Goal: Transaction & Acquisition: Book appointment/travel/reservation

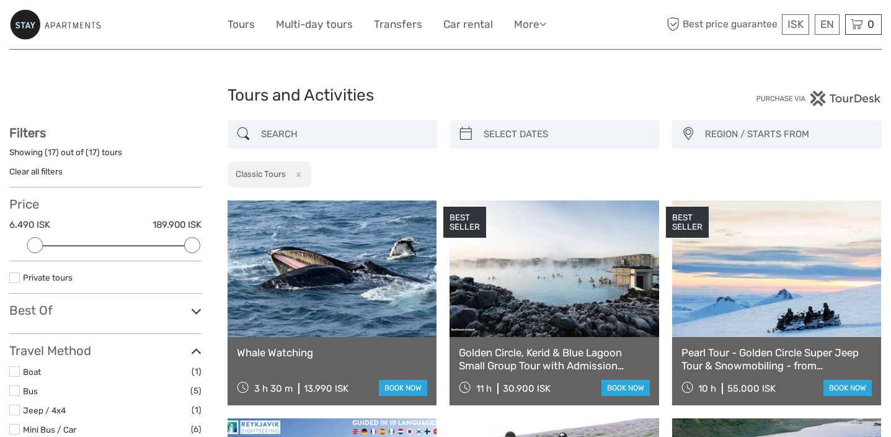
select select
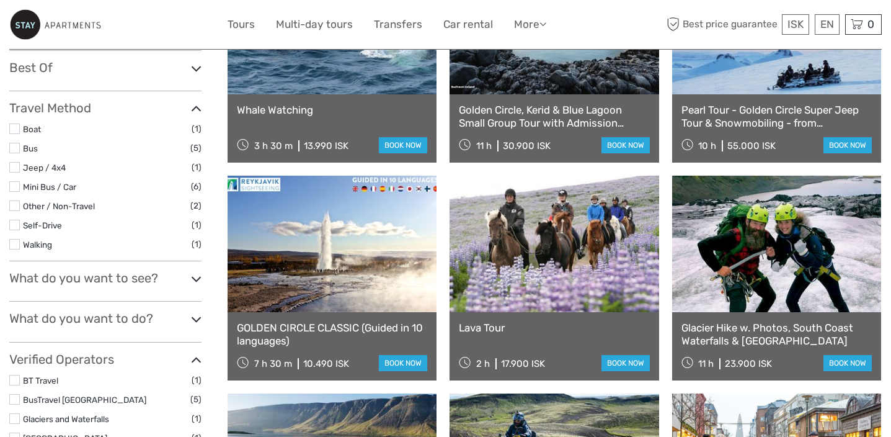
scroll to position [241, 0]
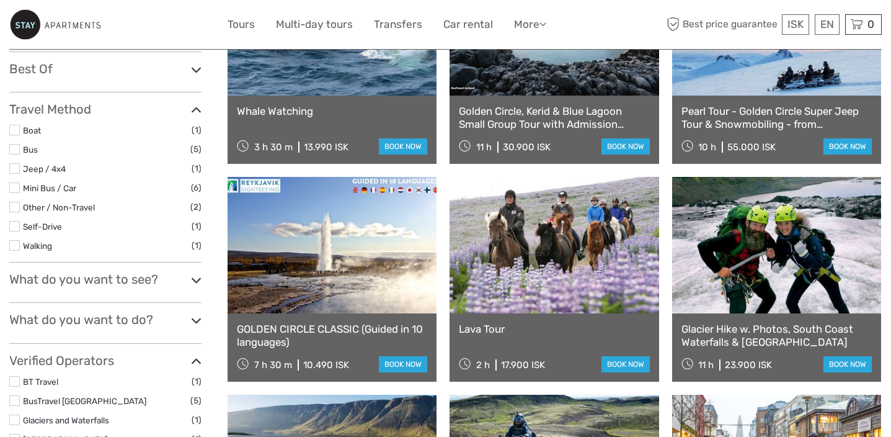
click at [99, 267] on div "Filters Showing ( 17 ) out of ( 17 ) tours Clear all filters Price 6.490 ISK 18…" at bounding box center [105, 247] width 192 height 727
click at [101, 277] on h3 "What do you want to see?" at bounding box center [105, 279] width 192 height 15
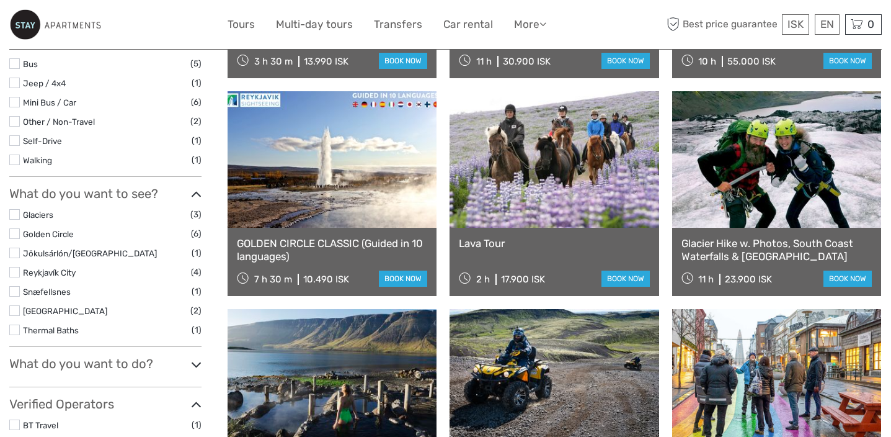
scroll to position [330, 0]
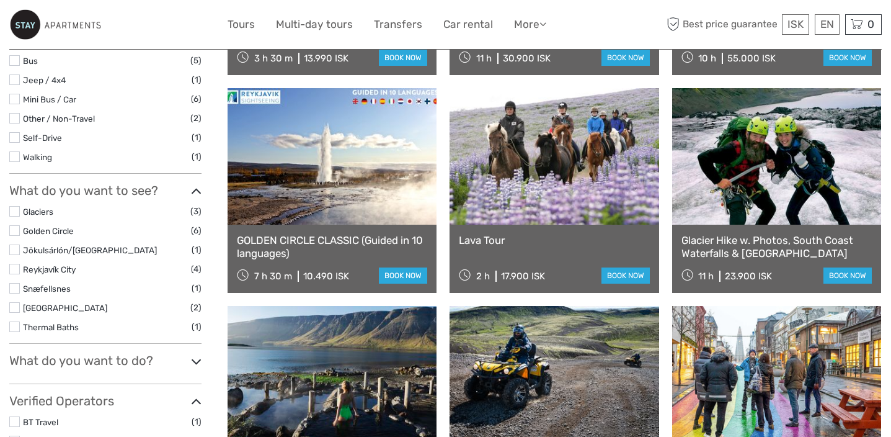
click at [58, 362] on h3 "What do you want to do?" at bounding box center [105, 360] width 192 height 15
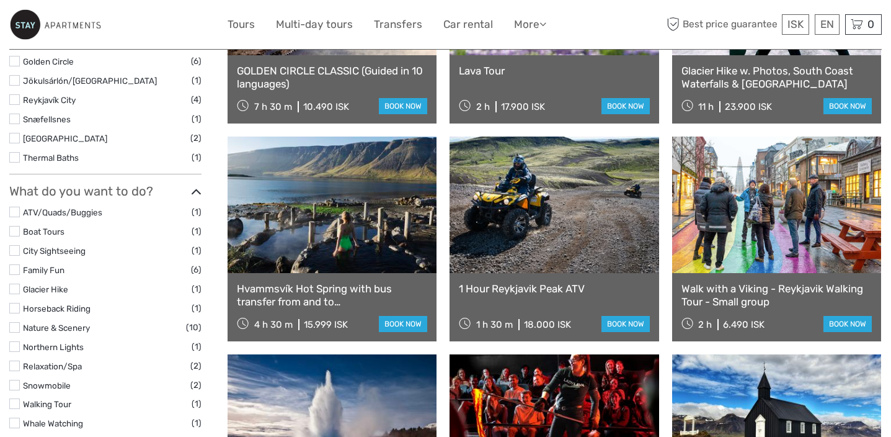
scroll to position [531, 0]
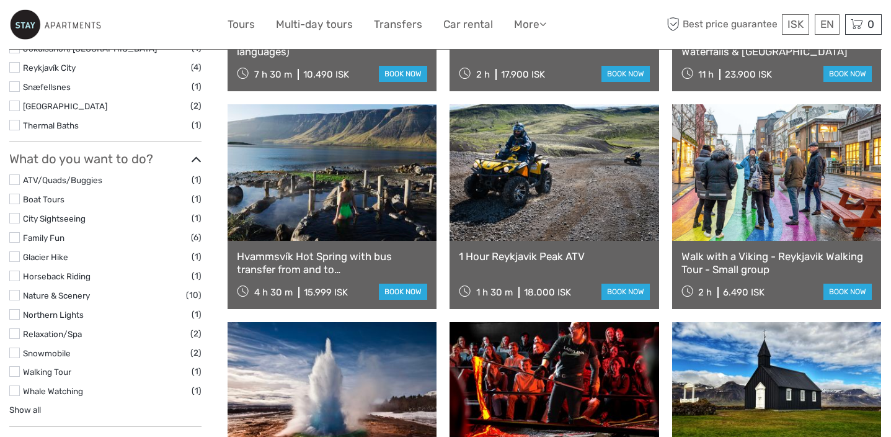
click at [55, 317] on link "Northern Lights" at bounding box center [53, 314] width 61 height 10
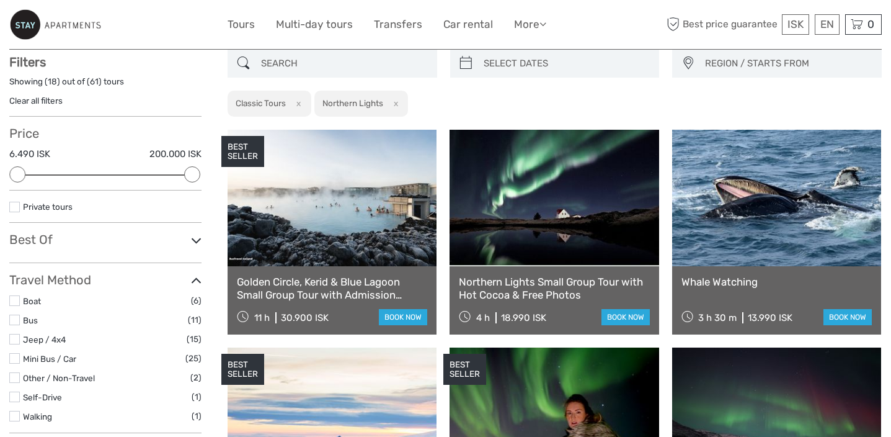
scroll to position [70, 0]
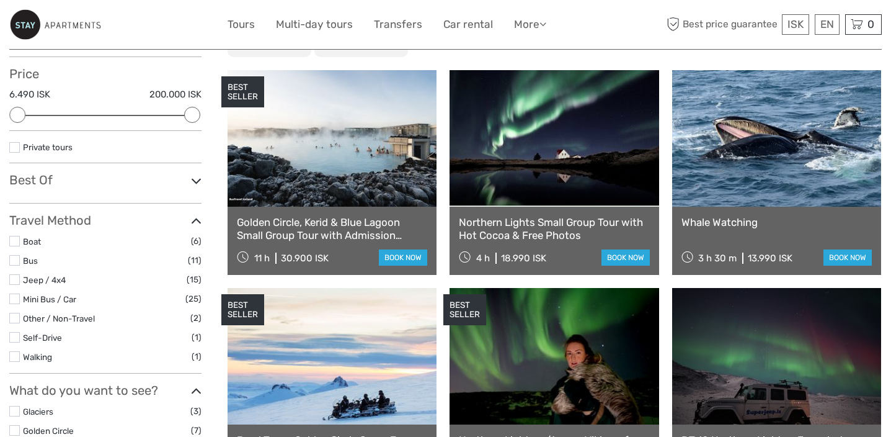
scroll to position [131, 0]
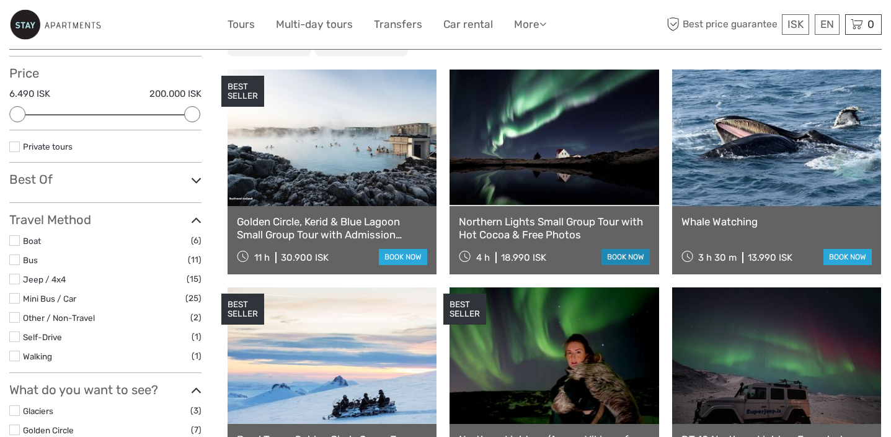
click at [628, 261] on link "book now" at bounding box center [626, 257] width 48 height 16
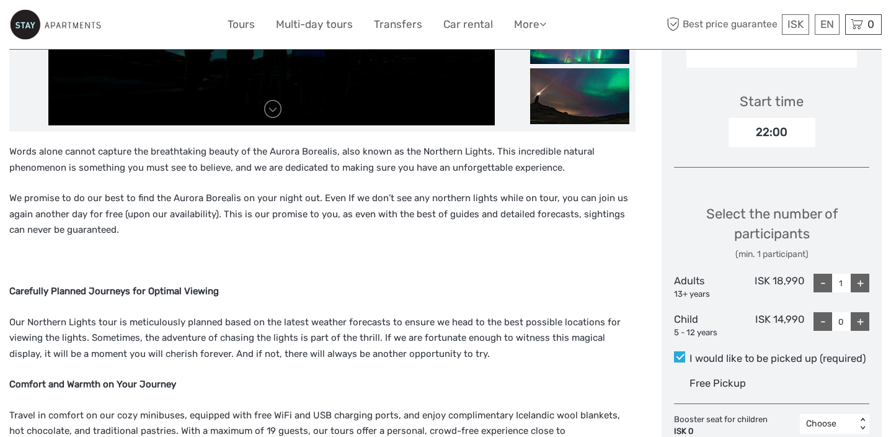
scroll to position [406, 0]
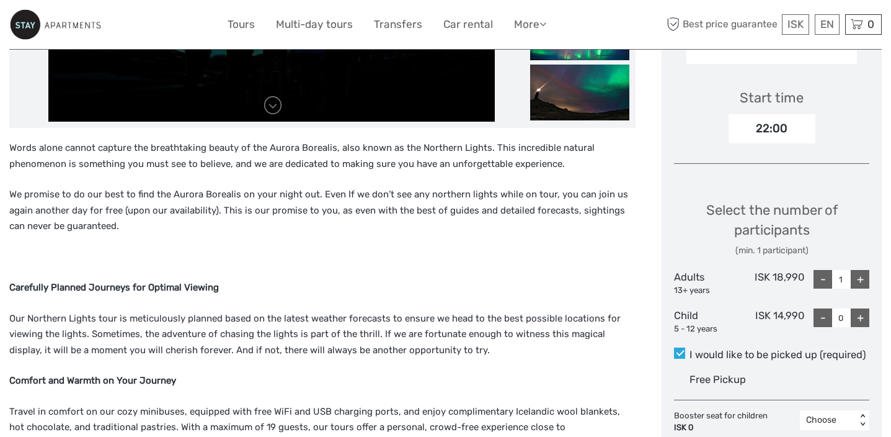
click at [859, 270] on div "+" at bounding box center [860, 279] width 19 height 19
type input "2"
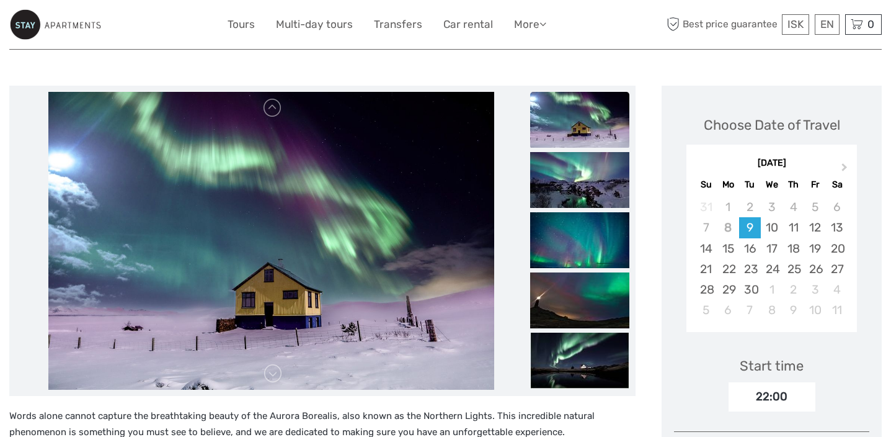
scroll to position [139, 0]
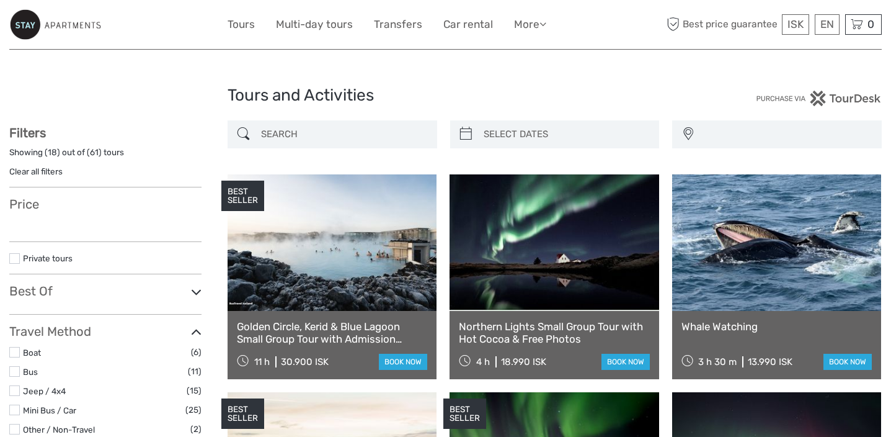
select select
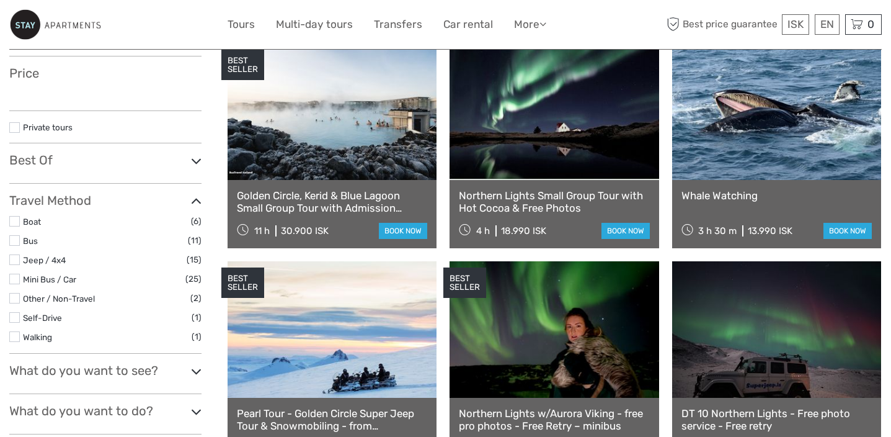
select select
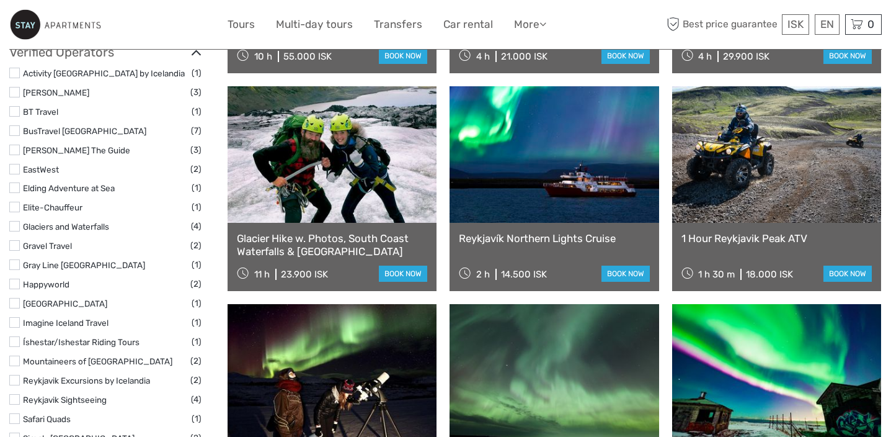
scroll to position [547, 0]
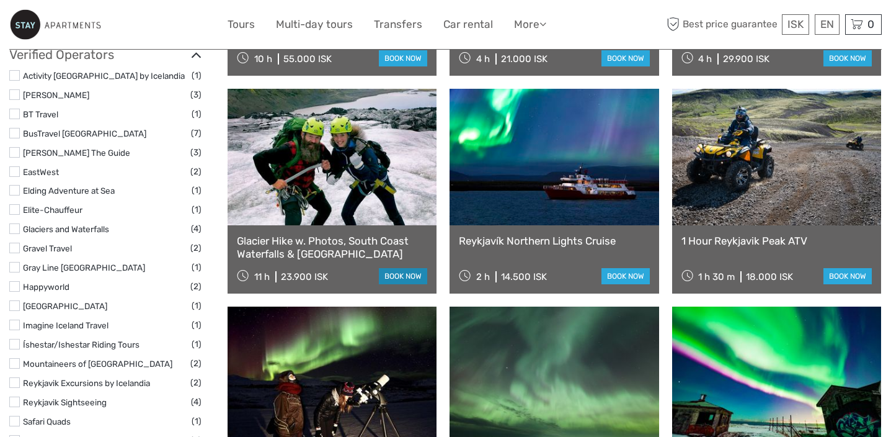
click at [413, 279] on link "book now" at bounding box center [403, 276] width 48 height 16
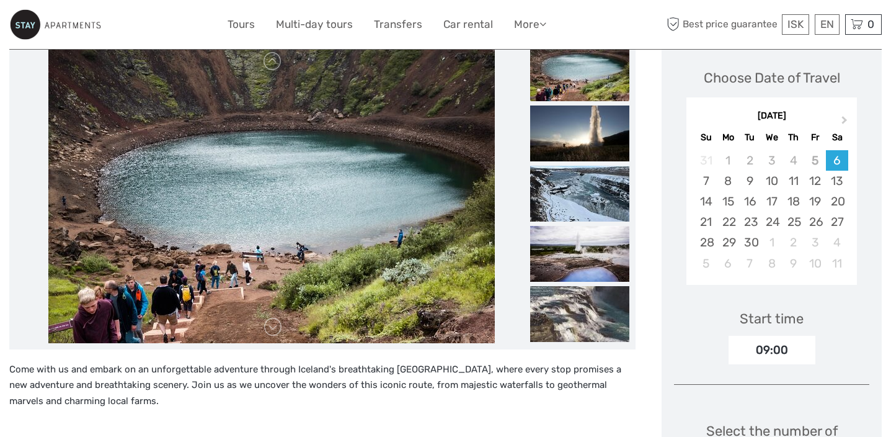
scroll to position [36, 0]
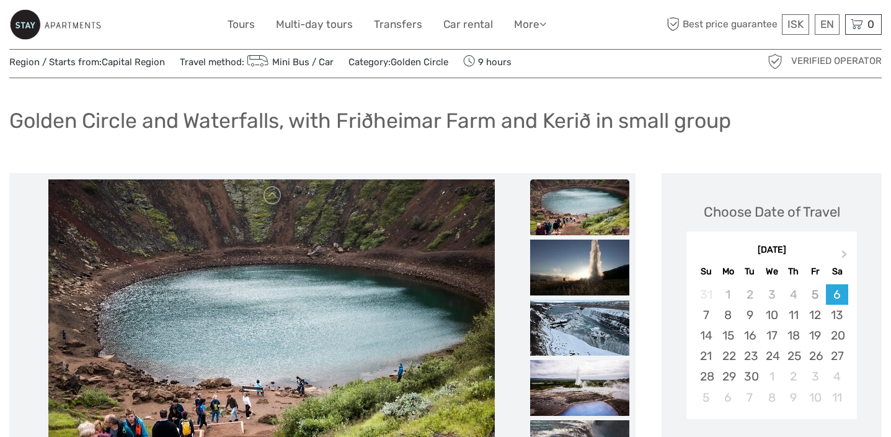
click at [604, 226] on img at bounding box center [579, 207] width 99 height 56
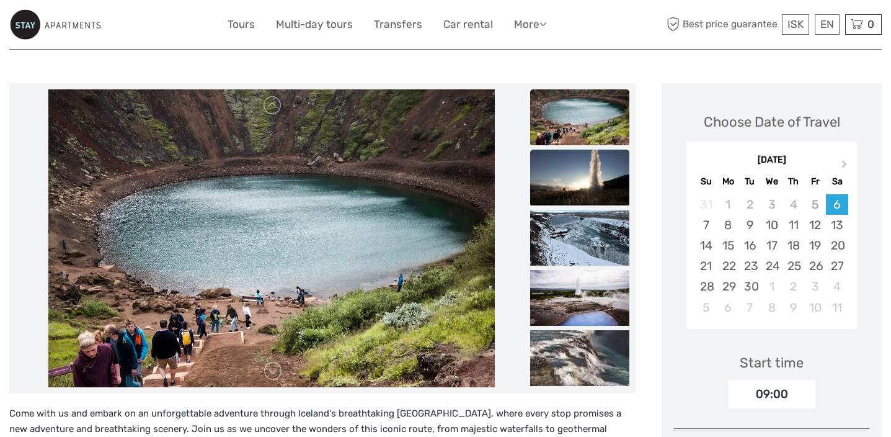
click at [580, 171] on img at bounding box center [579, 177] width 99 height 56
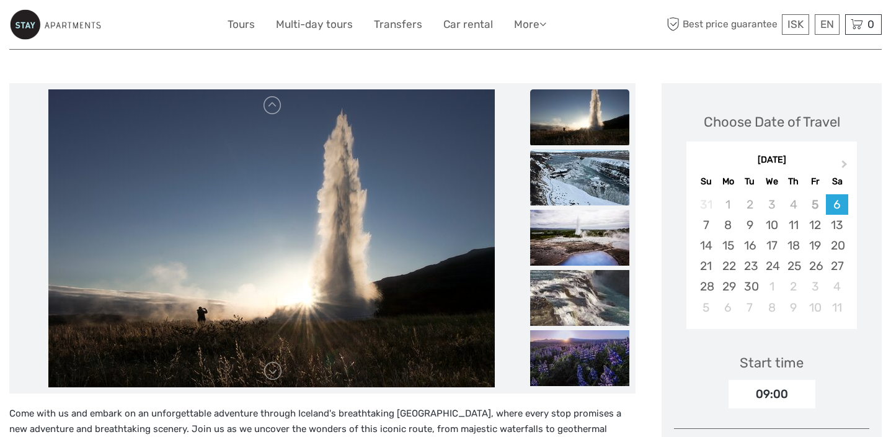
click at [577, 184] on img at bounding box center [579, 177] width 99 height 56
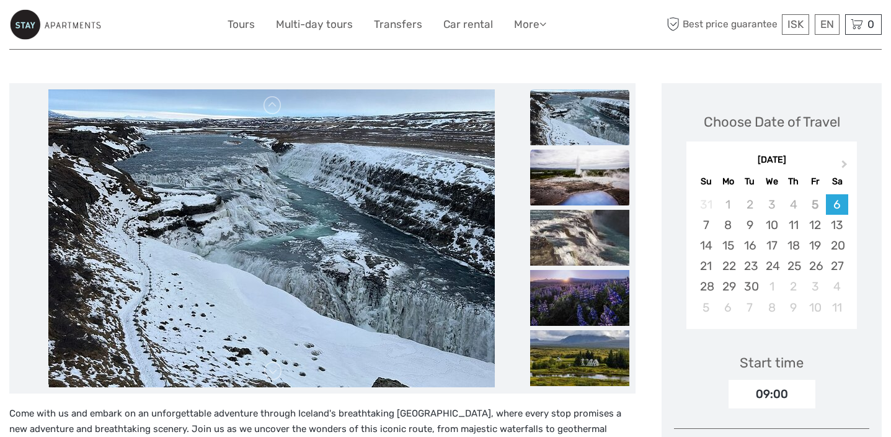
click at [577, 184] on img at bounding box center [579, 177] width 99 height 56
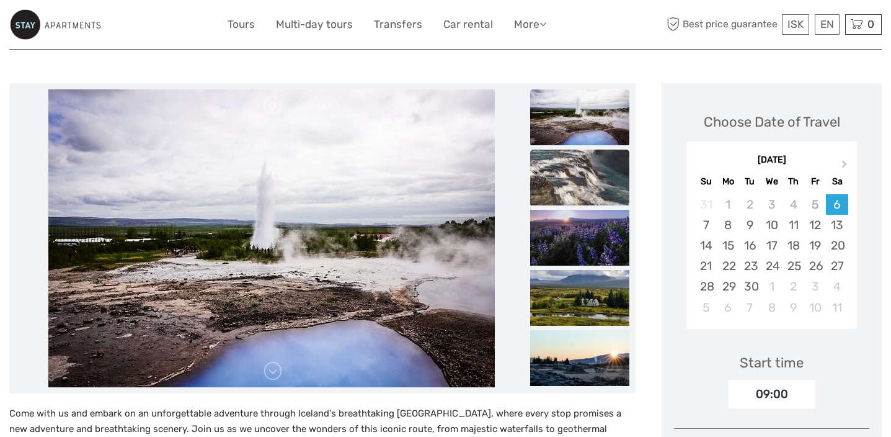
click at [577, 185] on img at bounding box center [579, 177] width 99 height 56
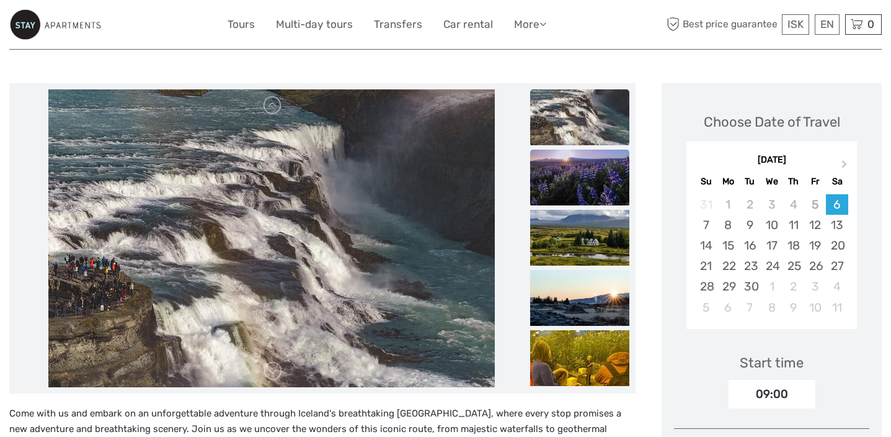
click at [577, 185] on img at bounding box center [579, 177] width 99 height 56
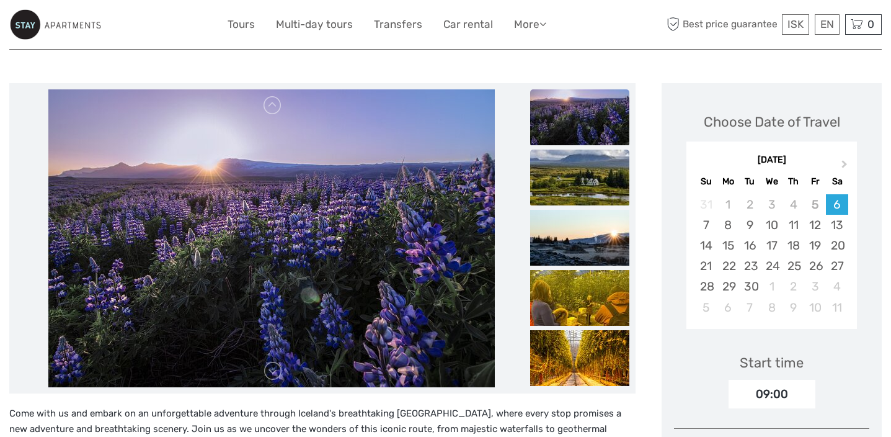
click at [576, 193] on img at bounding box center [579, 177] width 99 height 56
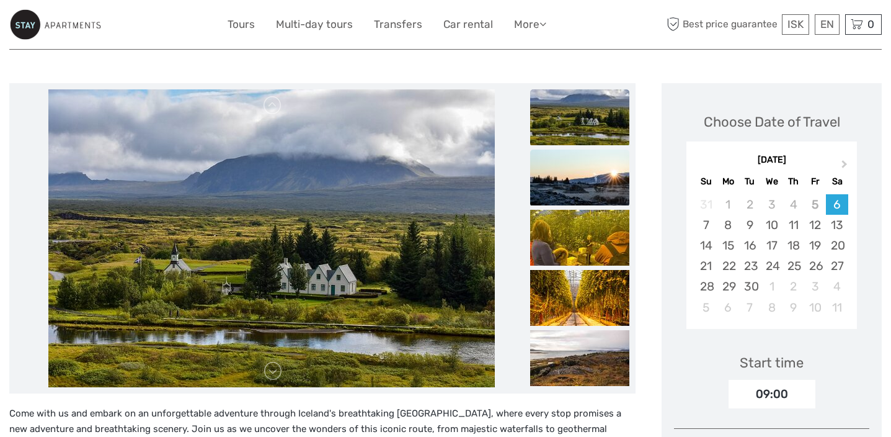
click at [576, 194] on img at bounding box center [579, 177] width 99 height 56
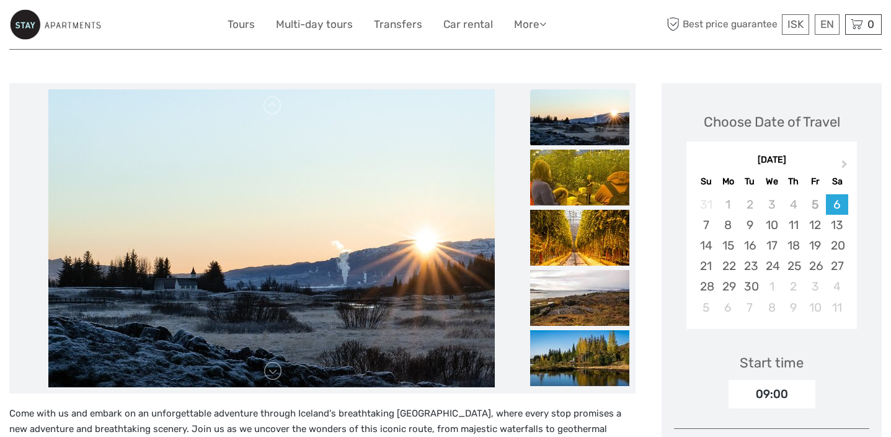
click at [576, 194] on img at bounding box center [579, 177] width 99 height 56
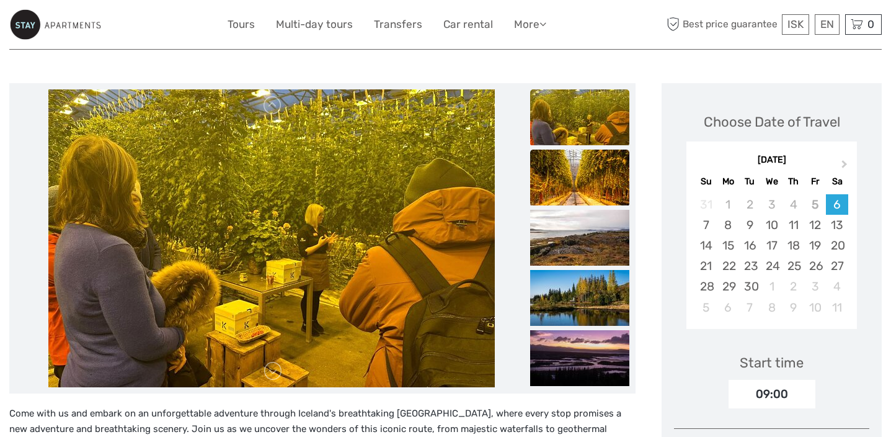
click at [575, 195] on img at bounding box center [579, 177] width 99 height 56
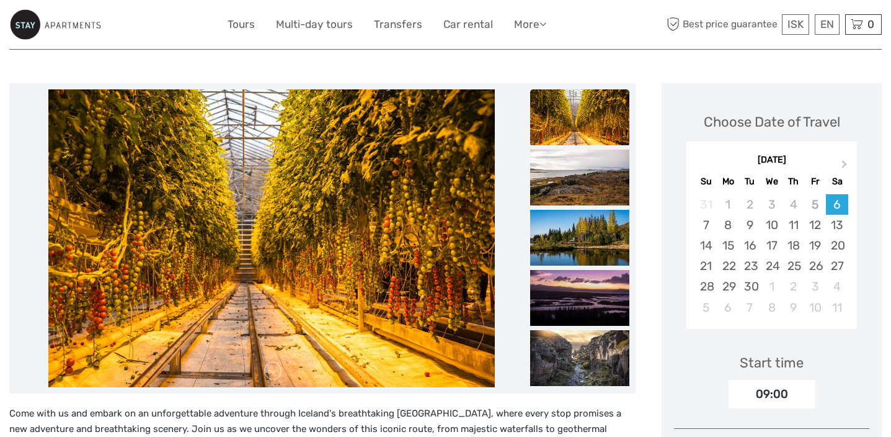
click at [575, 195] on img at bounding box center [579, 177] width 99 height 56
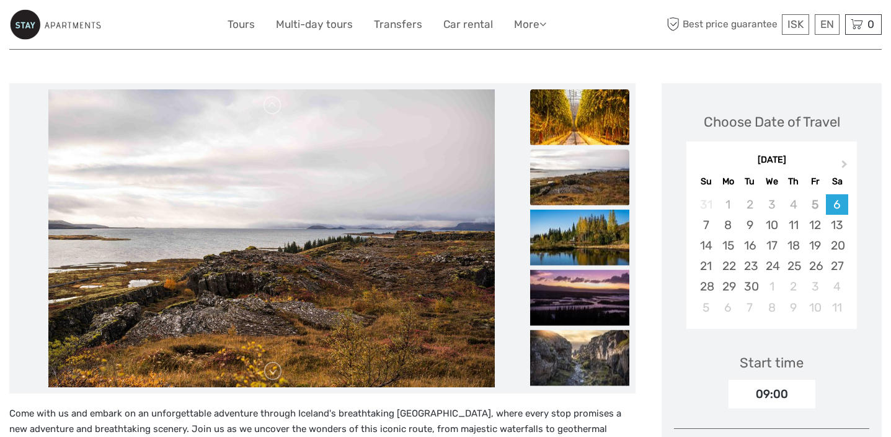
click at [575, 195] on img at bounding box center [579, 177] width 99 height 56
click at [580, 231] on img at bounding box center [579, 237] width 99 height 56
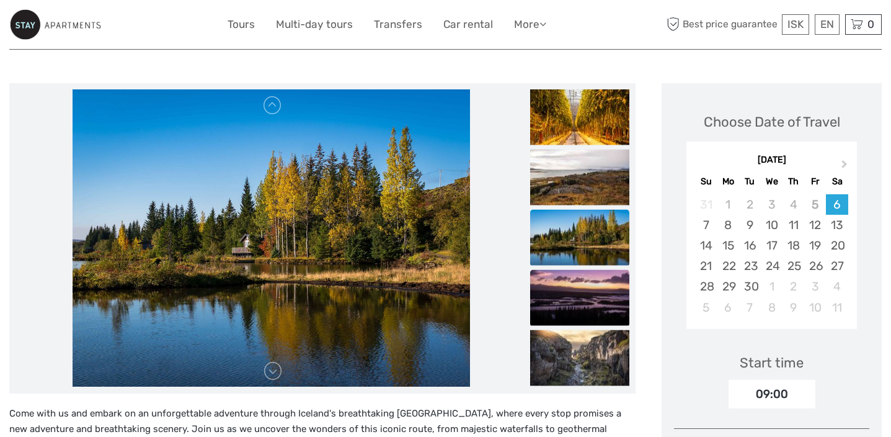
click at [568, 281] on img at bounding box center [579, 297] width 99 height 56
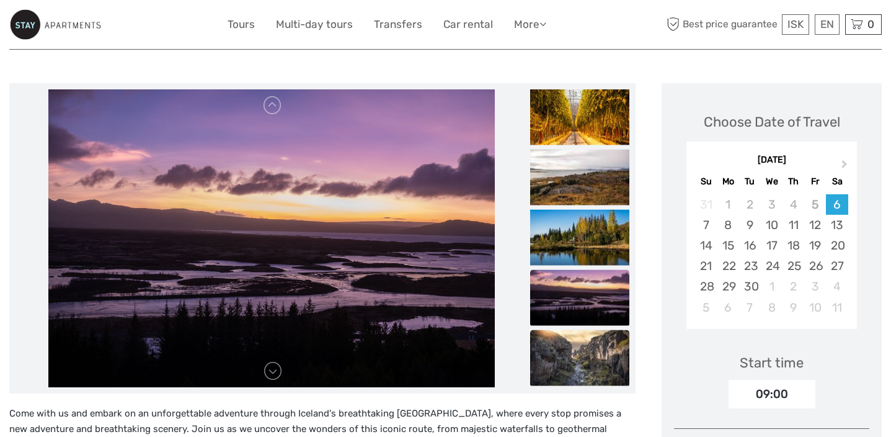
click at [574, 343] on img at bounding box center [579, 357] width 99 height 56
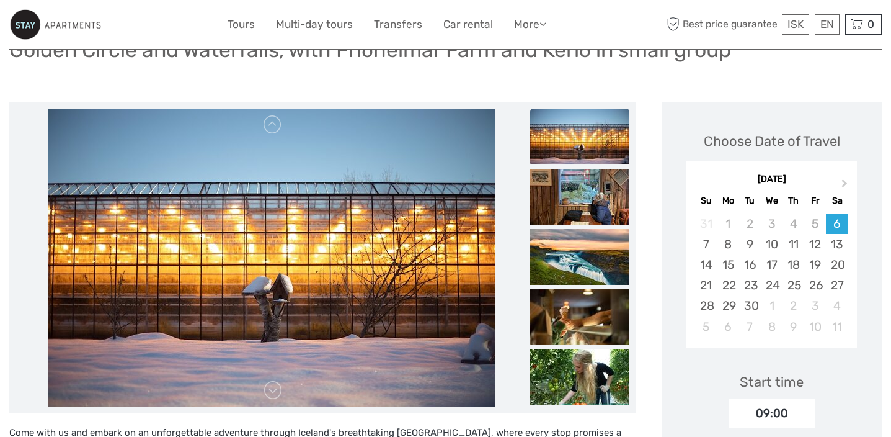
scroll to position [0, 0]
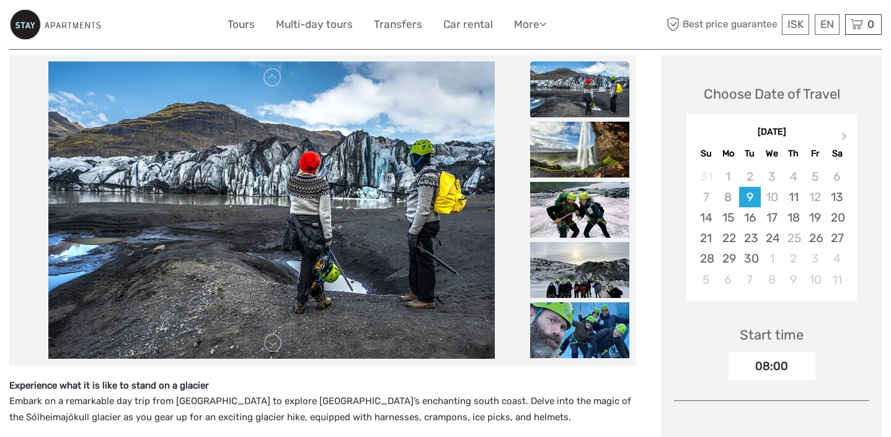
scroll to position [145, 0]
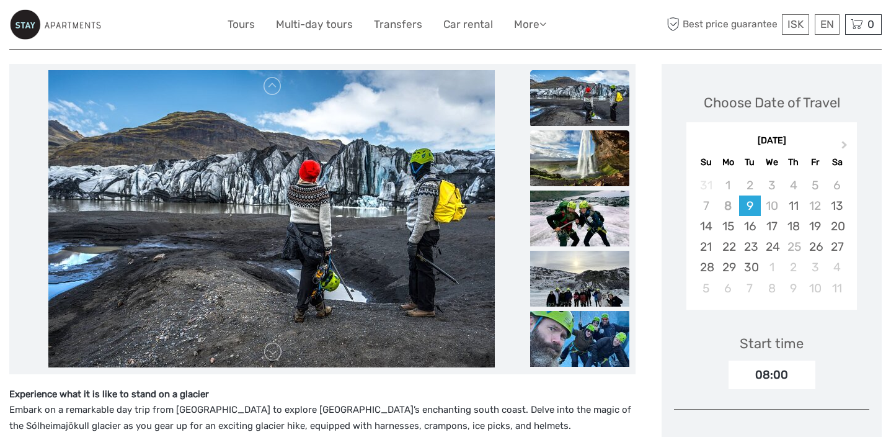
click at [577, 133] on img at bounding box center [579, 158] width 99 height 56
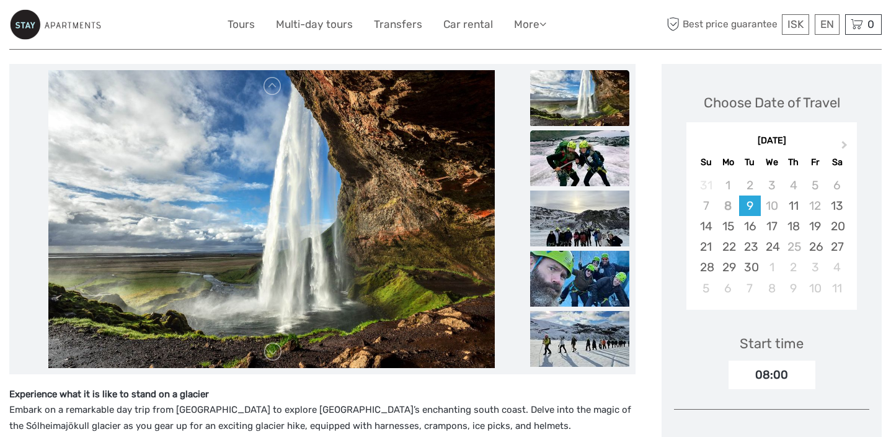
click at [583, 164] on img at bounding box center [579, 158] width 99 height 56
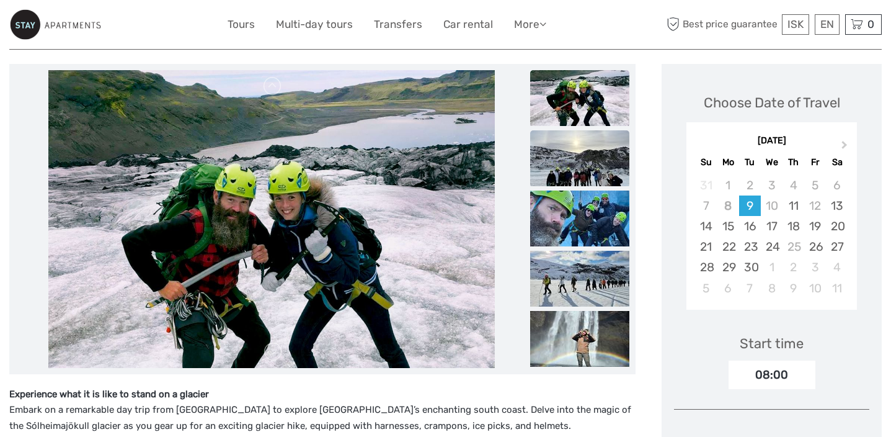
click at [583, 164] on img at bounding box center [579, 158] width 99 height 56
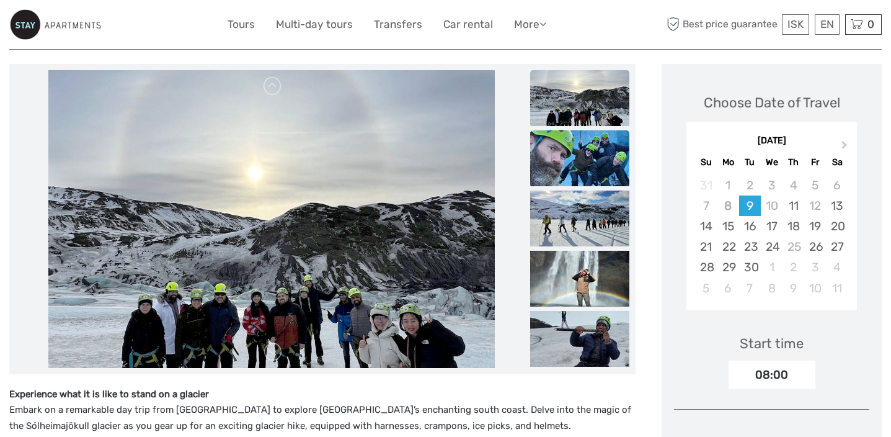
click at [583, 164] on img at bounding box center [579, 158] width 99 height 56
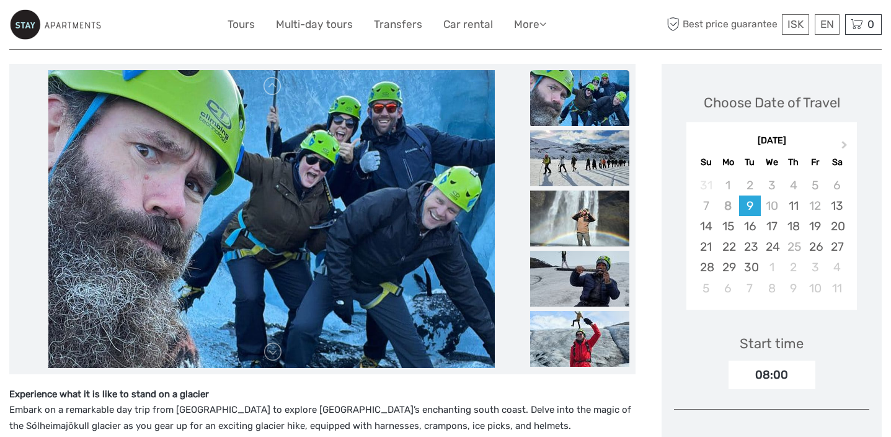
click at [583, 164] on img at bounding box center [579, 158] width 99 height 56
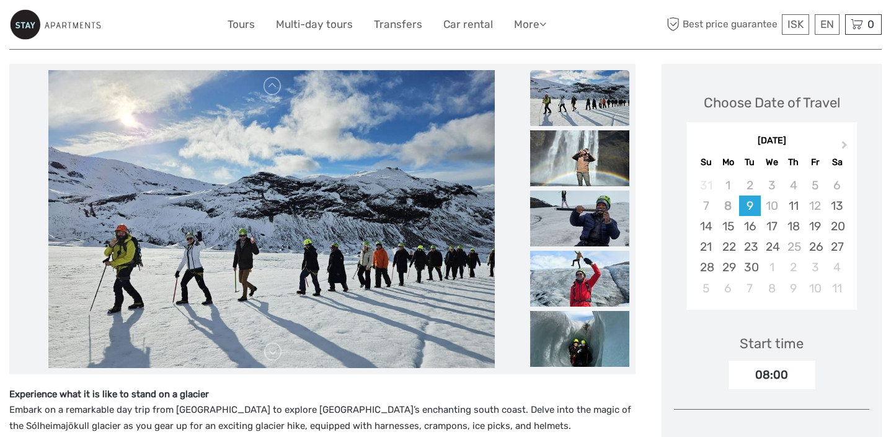
click at [583, 164] on img at bounding box center [579, 158] width 99 height 56
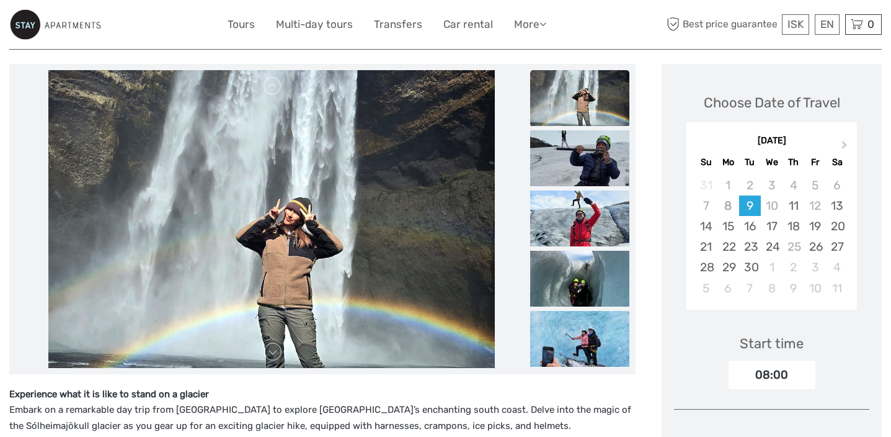
click at [583, 164] on img at bounding box center [579, 158] width 99 height 56
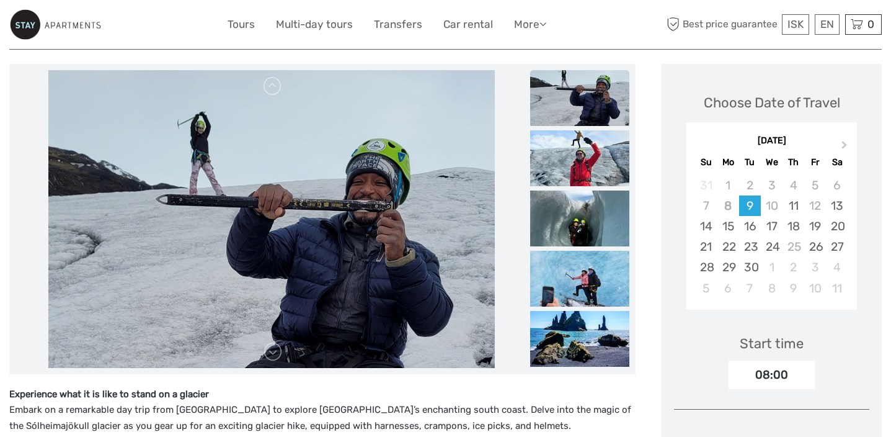
click at [583, 164] on img at bounding box center [579, 158] width 99 height 56
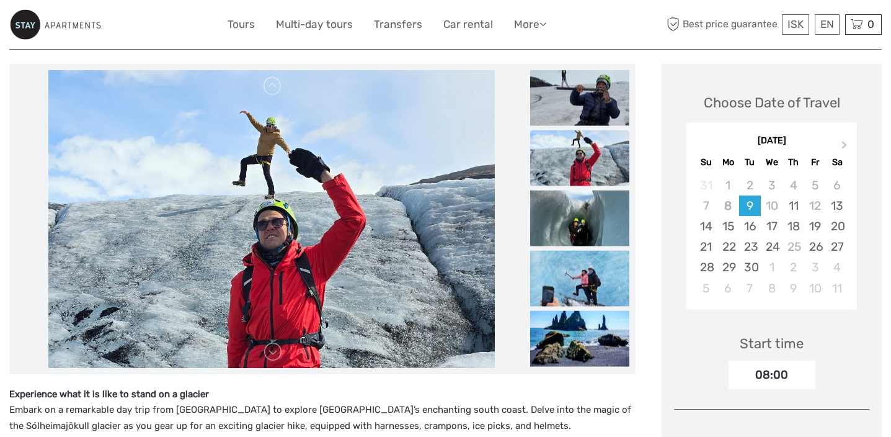
click at [583, 171] on img at bounding box center [579, 158] width 99 height 56
click at [589, 190] on img at bounding box center [579, 218] width 99 height 56
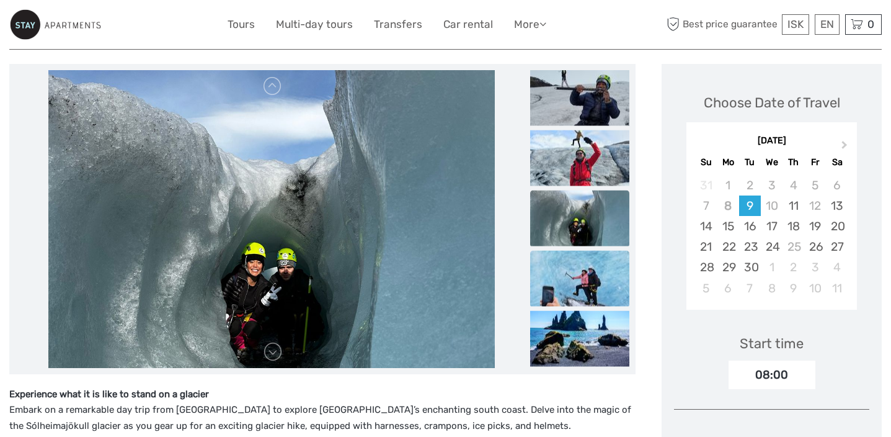
click at [586, 264] on img at bounding box center [579, 278] width 99 height 56
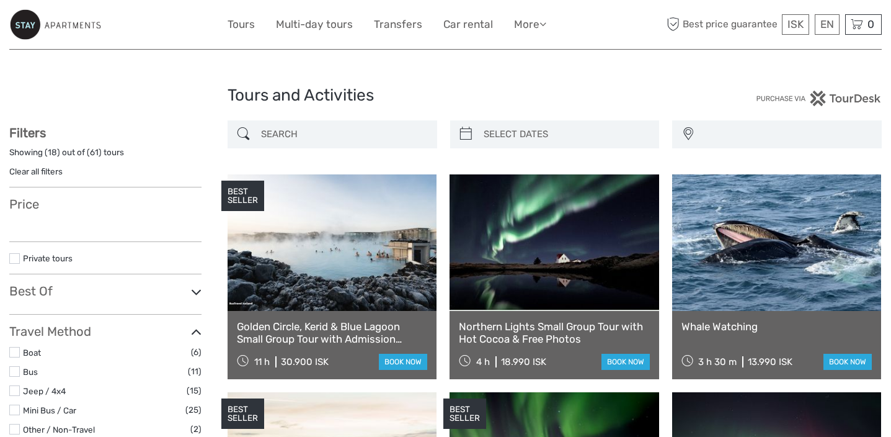
select select
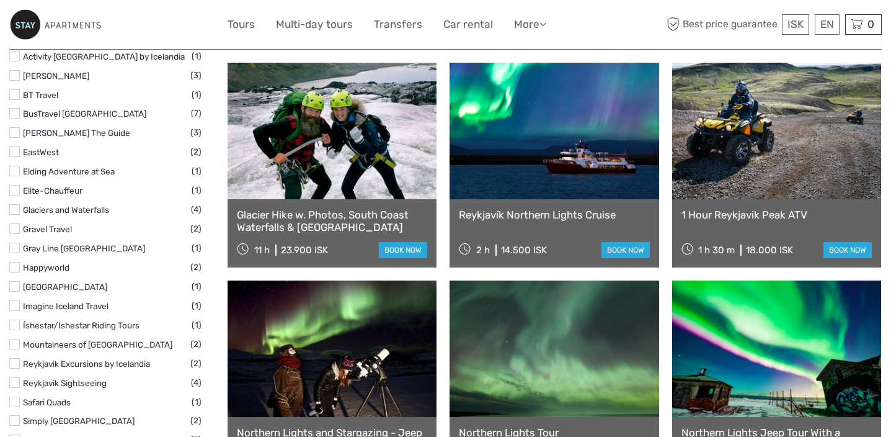
select select
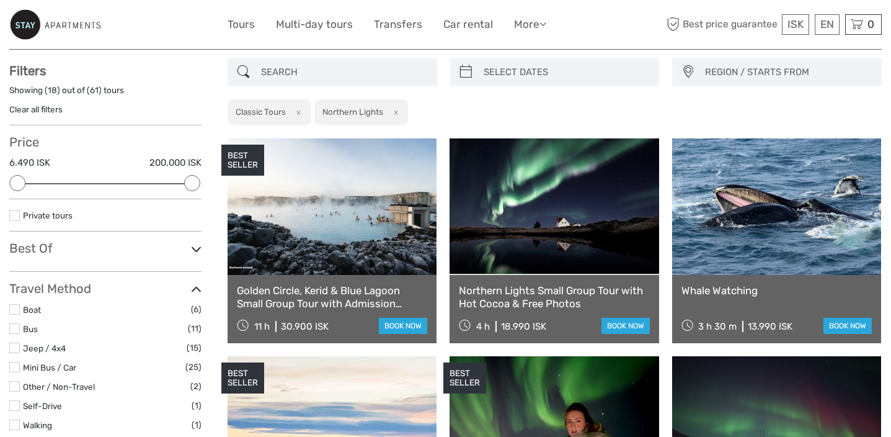
scroll to position [59, 0]
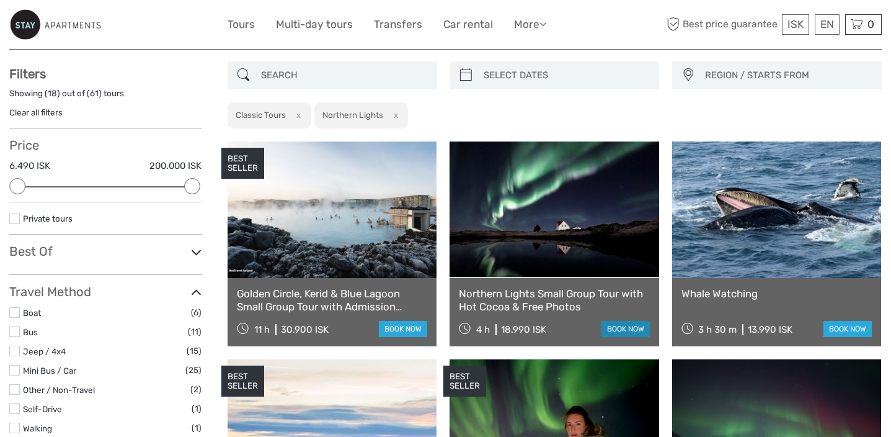
click at [623, 327] on link "book now" at bounding box center [626, 329] width 48 height 16
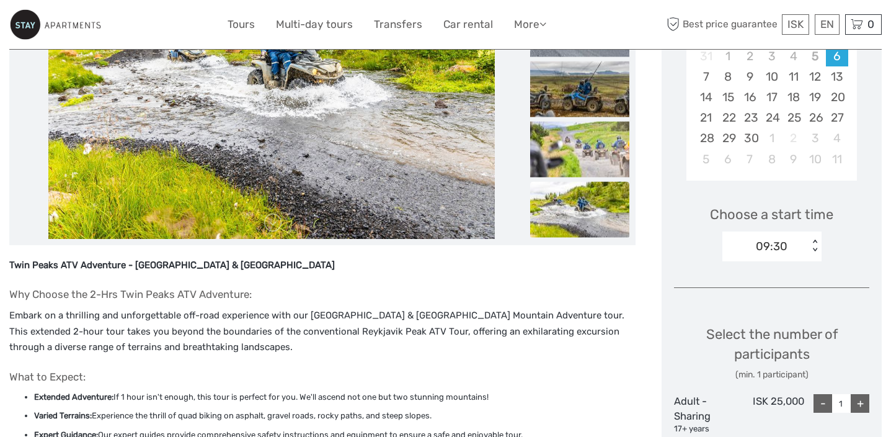
scroll to position [273, 0]
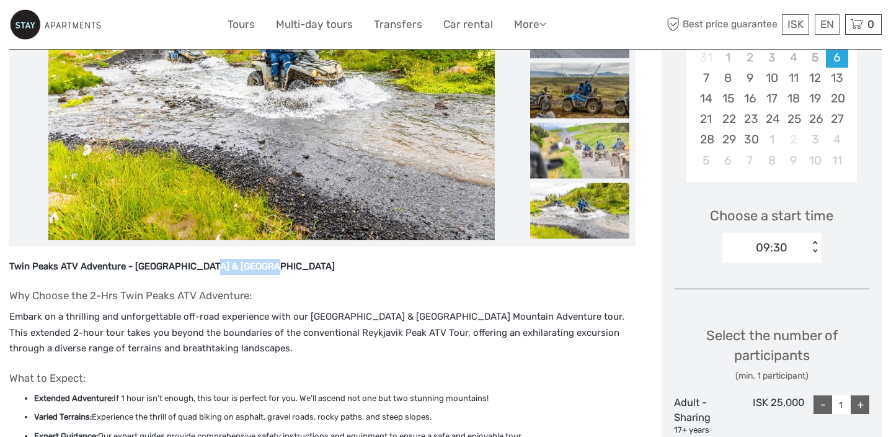
drag, startPoint x: 202, startPoint y: 269, endPoint x: 265, endPoint y: 266, distance: 63.9
click at [268, 267] on p "Twin Peaks ATV Adventure - [GEOGRAPHIC_DATA] & [GEOGRAPHIC_DATA]" at bounding box center [322, 267] width 626 height 16
click at [265, 266] on p "Twin Peaks ATV Adventure - Reykjavik & Lava Field Peak" at bounding box center [322, 267] width 626 height 16
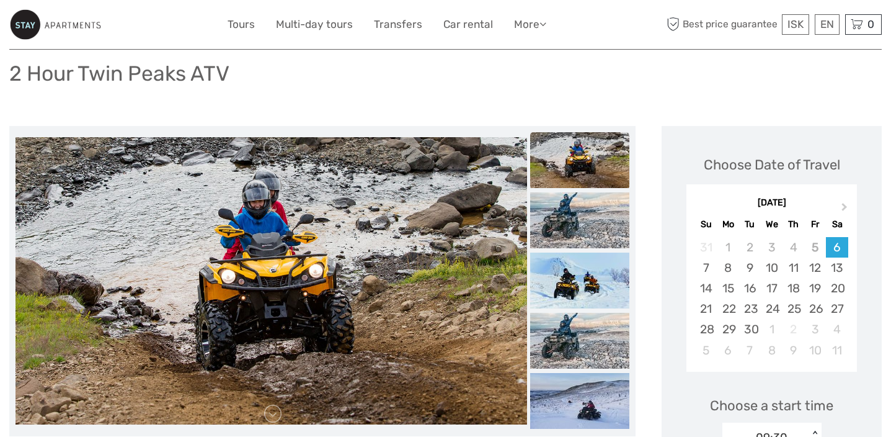
scroll to position [72, 0]
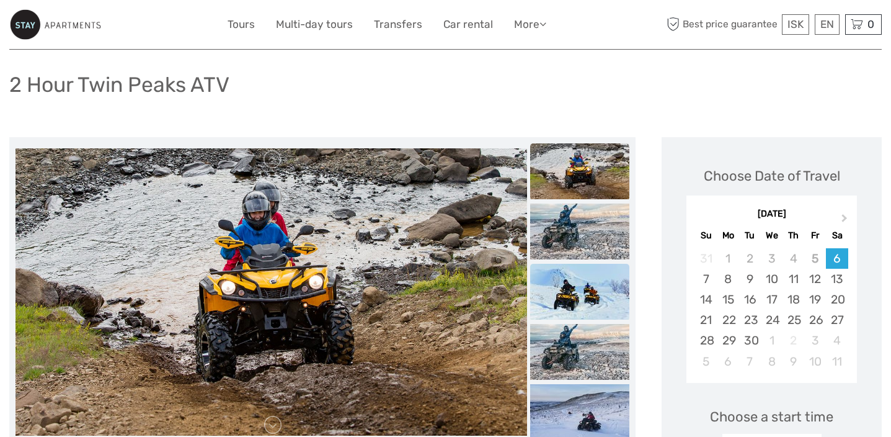
click at [608, 303] on img at bounding box center [579, 292] width 99 height 56
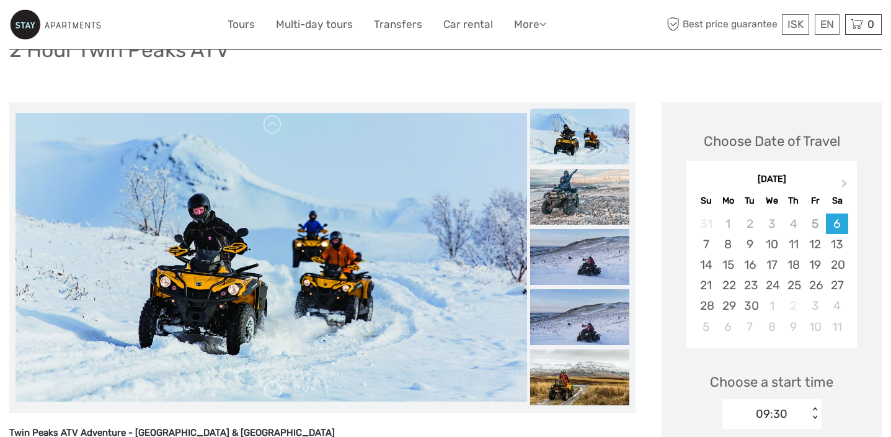
scroll to position [108, 0]
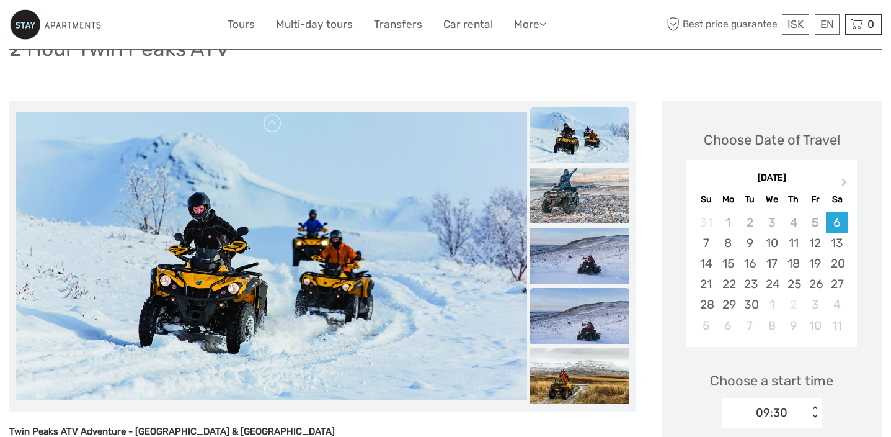
click at [589, 288] on img at bounding box center [579, 316] width 99 height 56
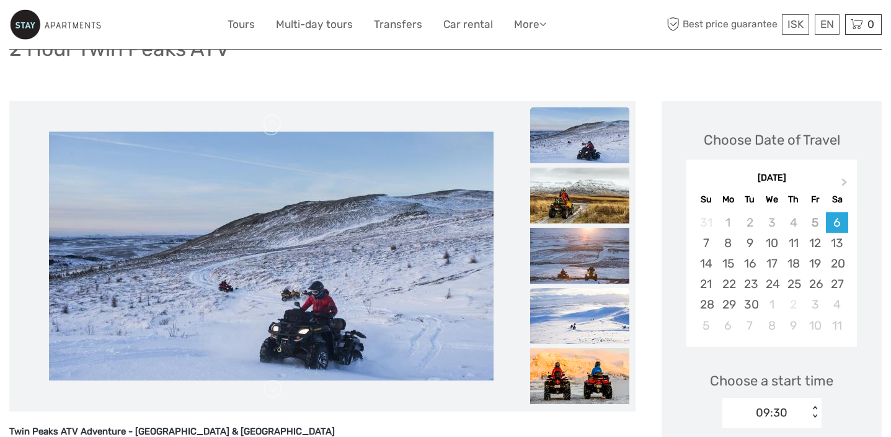
click at [589, 288] on img at bounding box center [579, 316] width 99 height 56
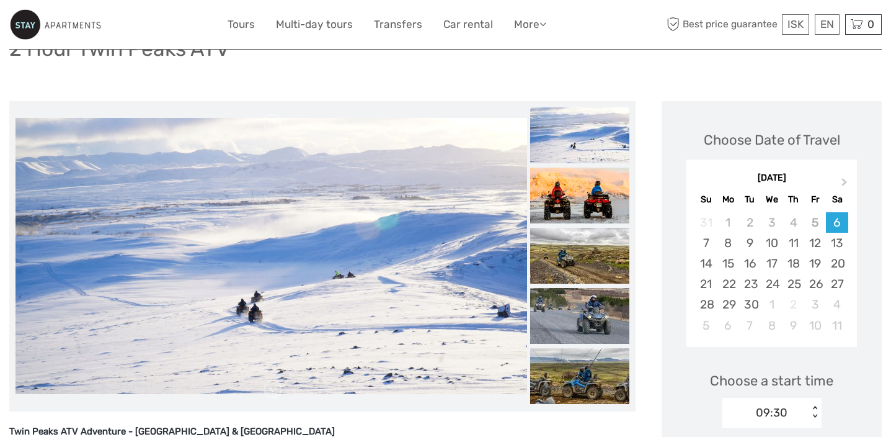
click at [589, 288] on img at bounding box center [579, 316] width 99 height 56
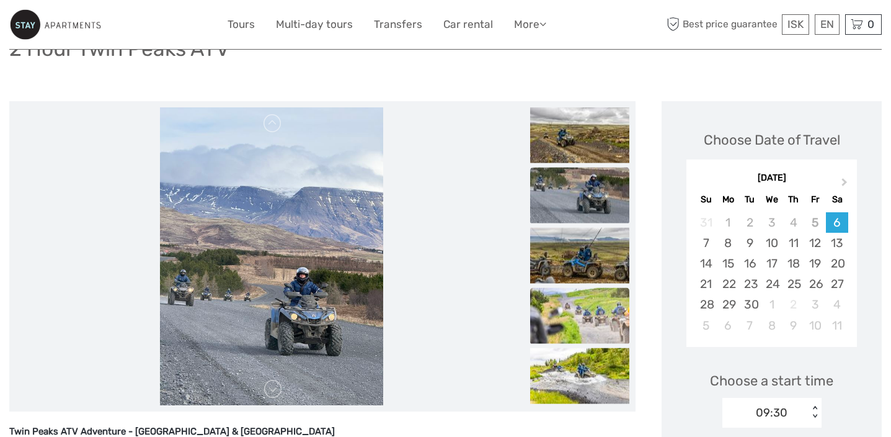
click at [589, 288] on img at bounding box center [579, 315] width 99 height 56
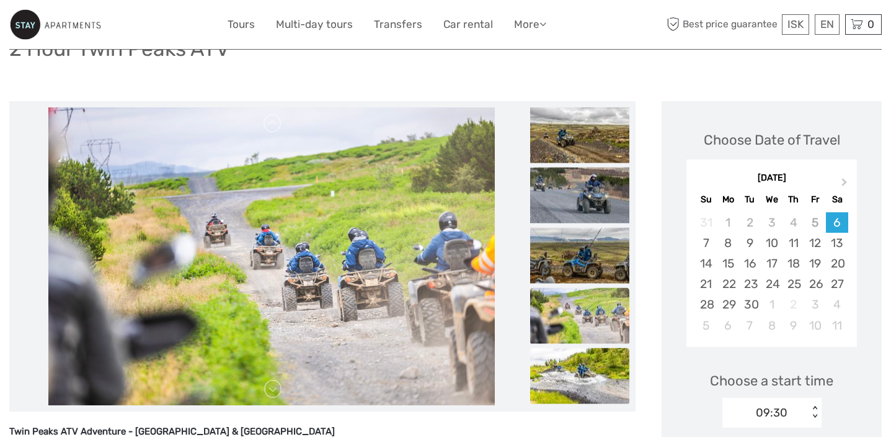
click at [605, 398] on img at bounding box center [579, 375] width 99 height 56
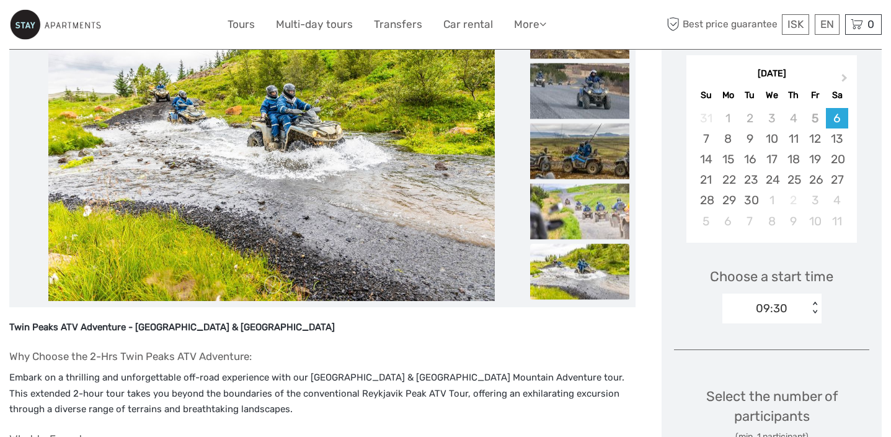
scroll to position [208, 0]
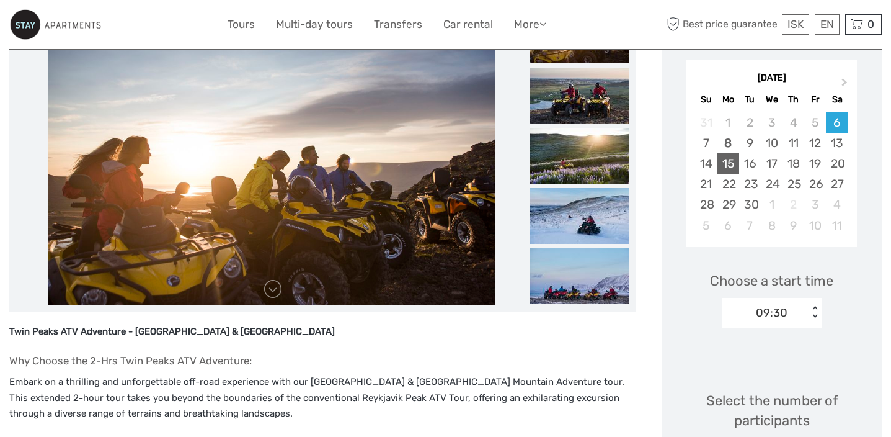
click at [729, 162] on div "15" at bounding box center [728, 163] width 22 height 20
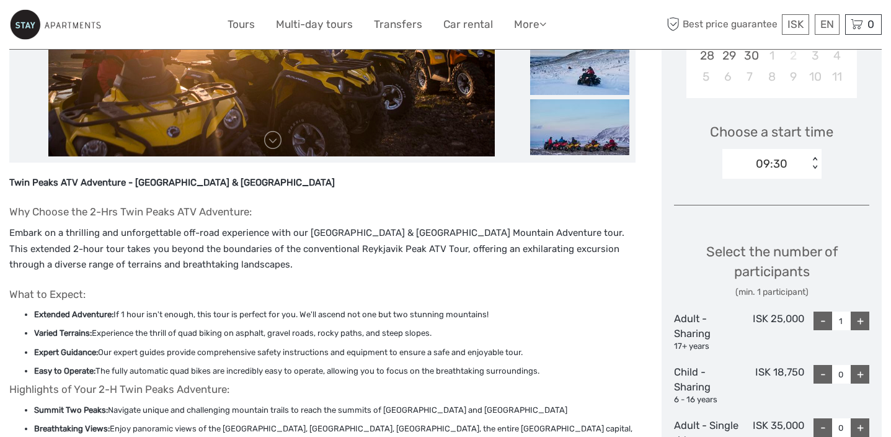
scroll to position [360, 0]
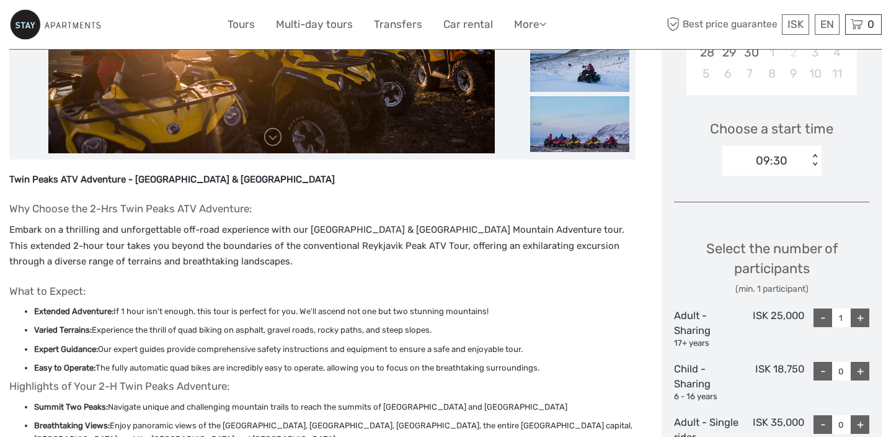
click at [864, 316] on div "+" at bounding box center [860, 317] width 19 height 19
type input "2"
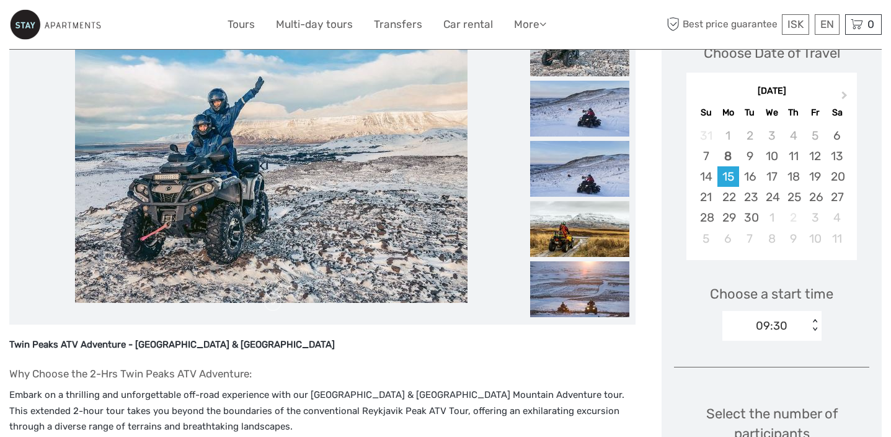
scroll to position [192, 0]
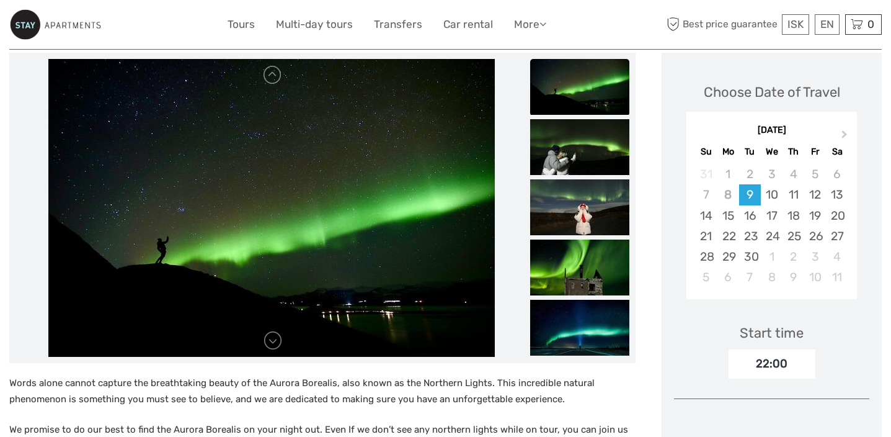
scroll to position [169, 0]
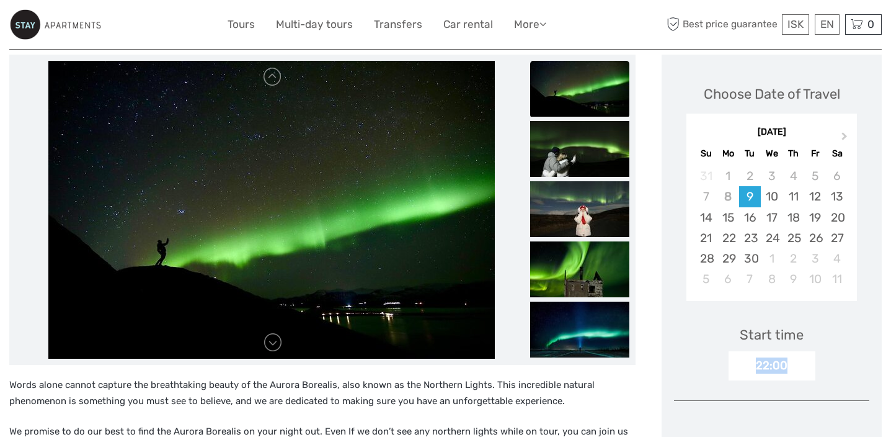
drag, startPoint x: 755, startPoint y: 354, endPoint x: 838, endPoint y: 353, distance: 83.1
click at [838, 353] on div "Start time 22:00" at bounding box center [771, 344] width 195 height 72
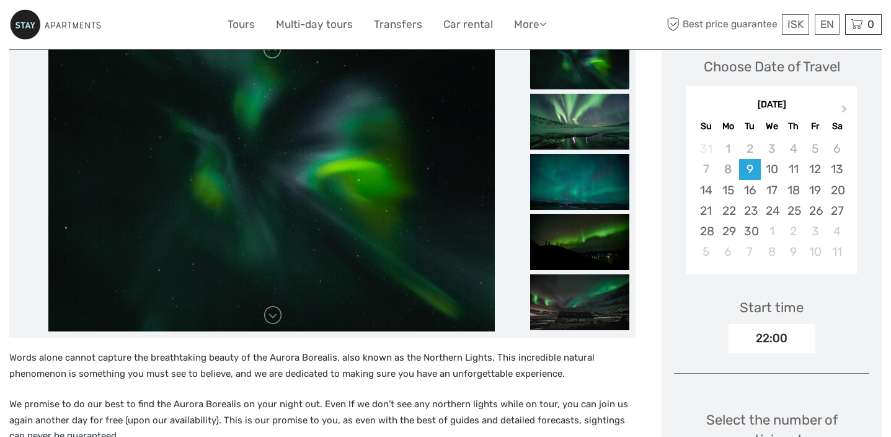
scroll to position [198, 0]
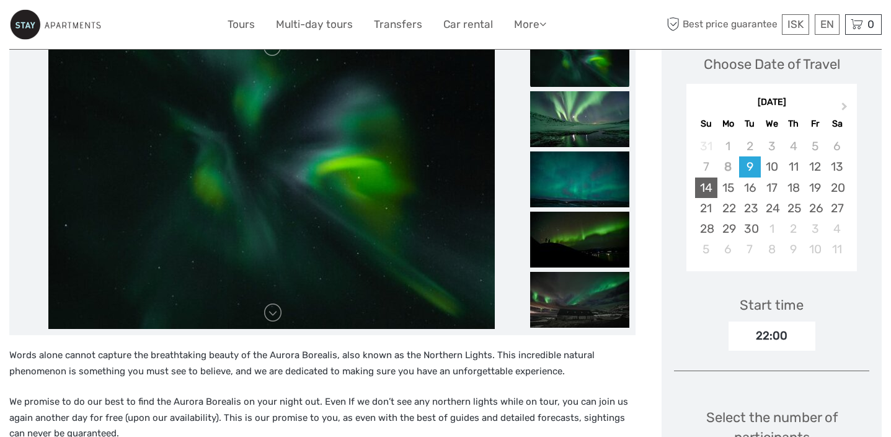
click at [707, 179] on div "14" at bounding box center [706, 187] width 22 height 20
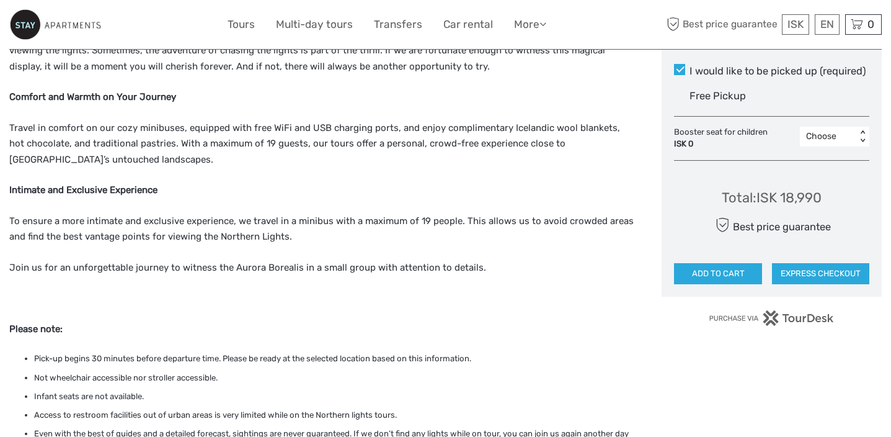
scroll to position [683, 0]
